Goal: Information Seeking & Learning: Learn about a topic

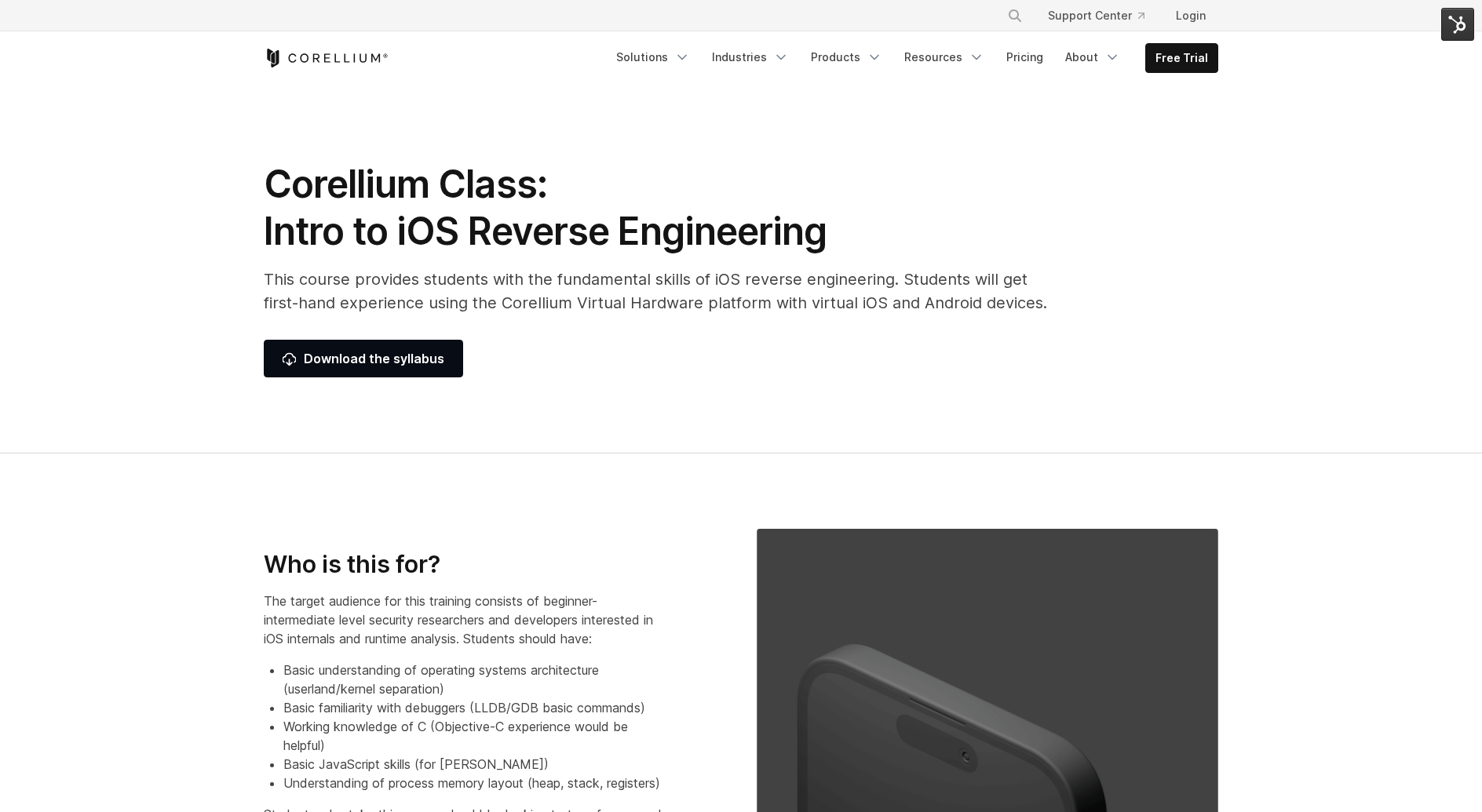
click at [552, 221] on h1 "Corellium Class: Intro to iOS Reverse Engineering" at bounding box center [656, 208] width 785 height 94
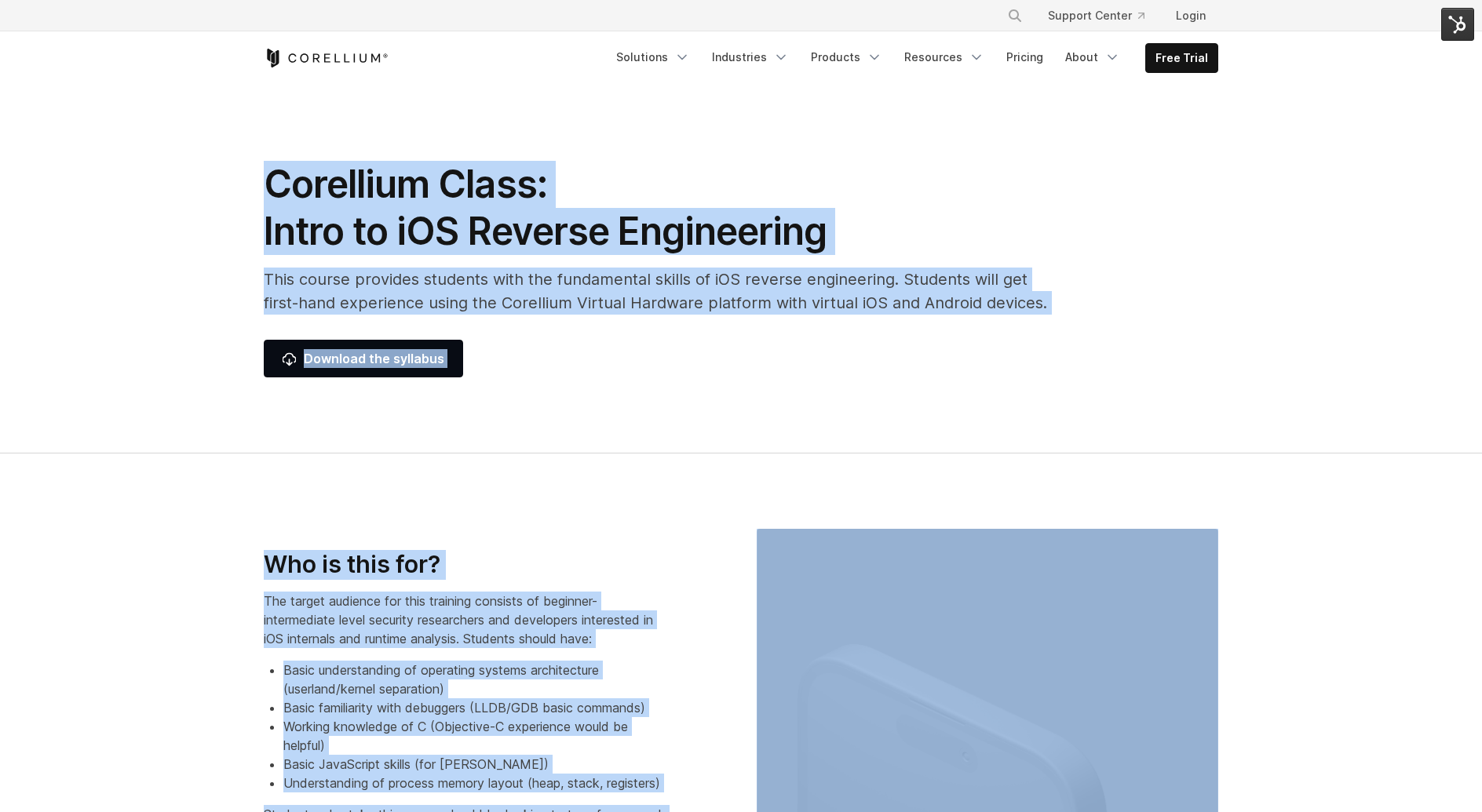
copy body "Corellium Class: Intro to iOS Reverse Engineering This course provides students…"
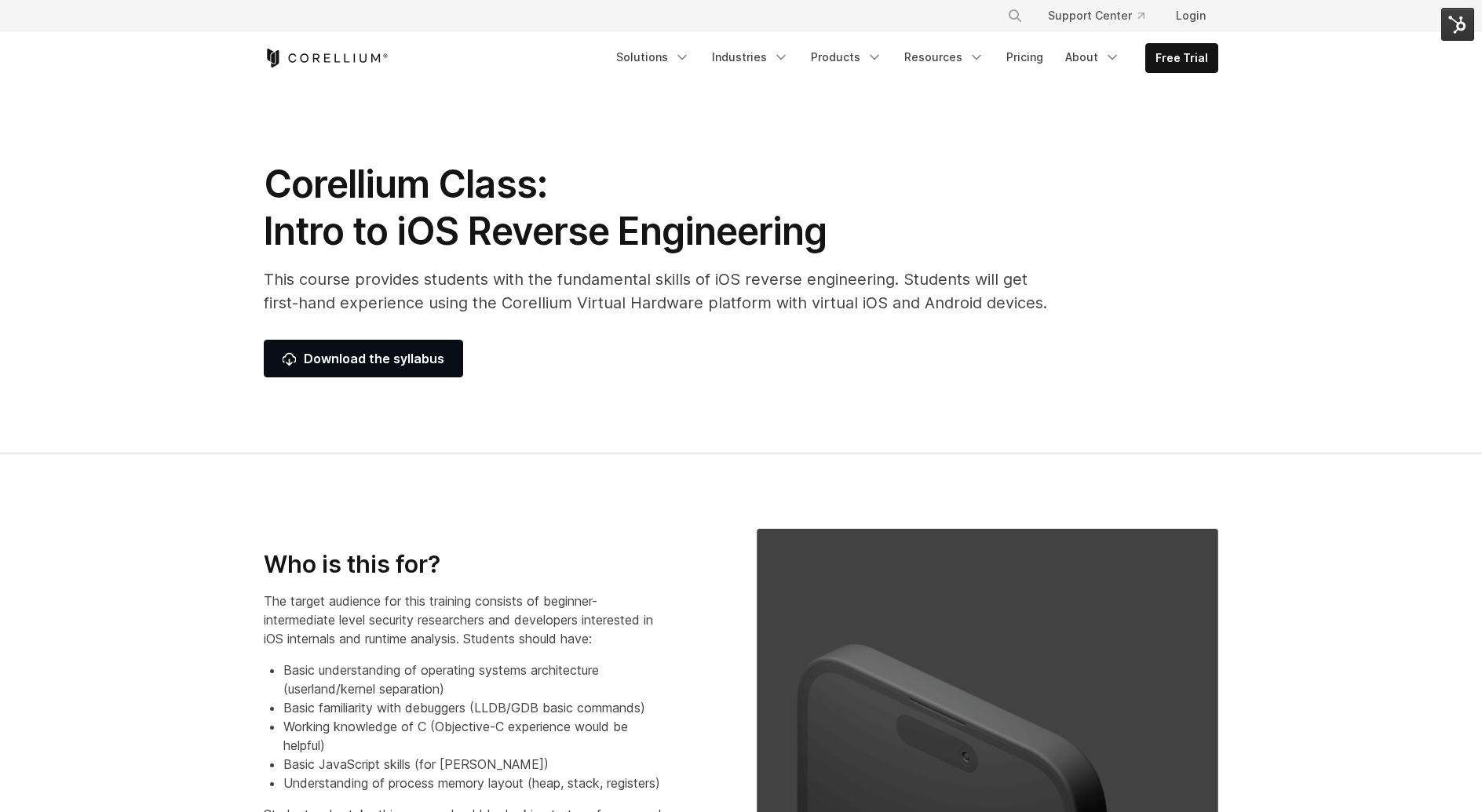
click at [92, 221] on section "Corellium Class: Intro to iOS Reverse Engineering This course provides students…" at bounding box center [741, 269] width 1482 height 368
click at [124, 273] on section "Corellium Class: Intro to iOS Reverse Engineering This course provides students…" at bounding box center [741, 269] width 1482 height 368
click at [160, 190] on section "Corellium Class: Intro to iOS Reverse Engineering This course provides students…" at bounding box center [741, 269] width 1482 height 368
click at [380, 172] on h1 "Corellium Class: Intro to iOS Reverse Engineering" at bounding box center [656, 208] width 785 height 94
click at [380, 172] on h1 "Corellium Class: Intro to iOS Reverse Engineering" at bounding box center [656, 208] width 785 height 94
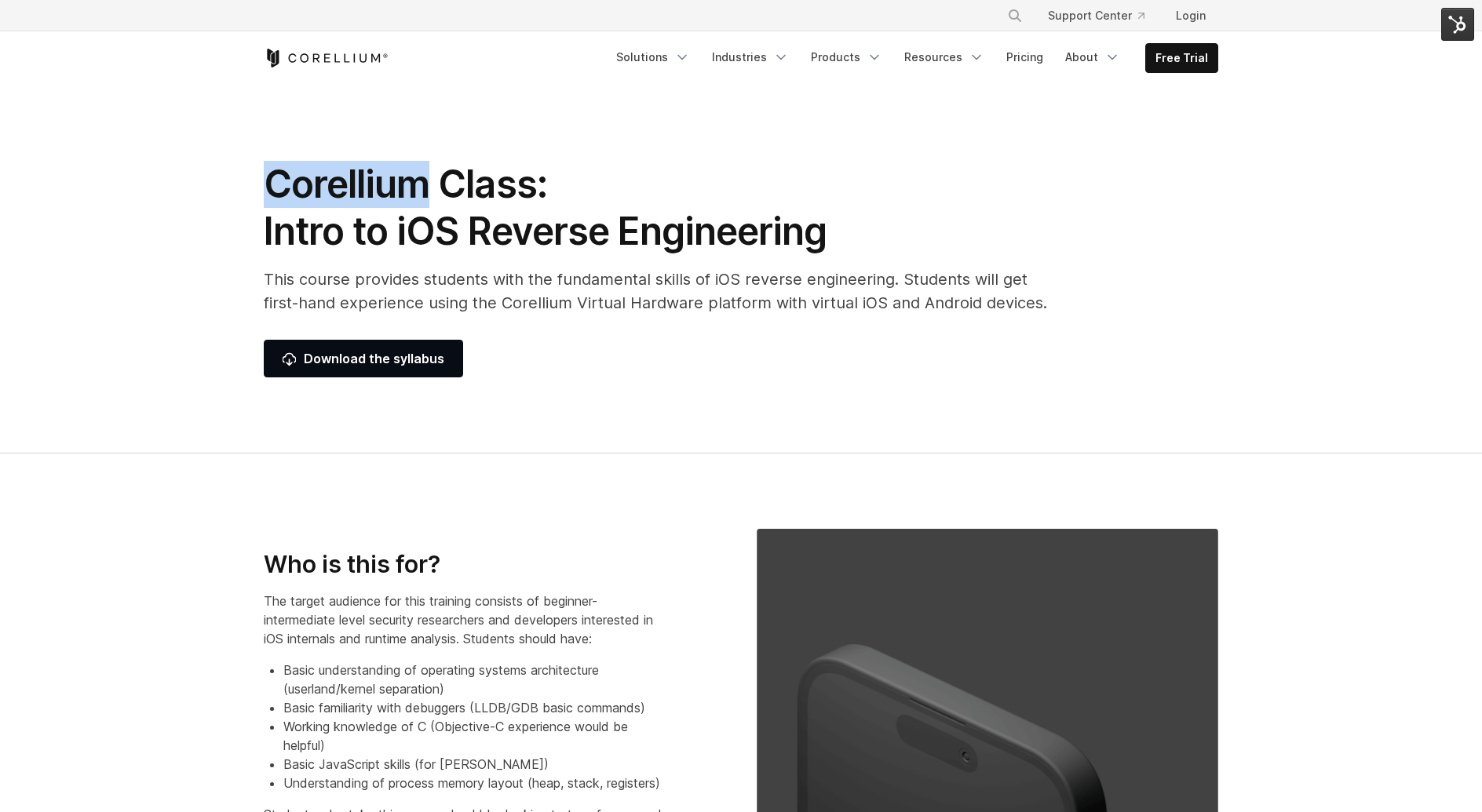
click at [380, 172] on h1 "Corellium Class: Intro to iOS Reverse Engineering" at bounding box center [656, 208] width 785 height 94
click at [435, 243] on h1 "Corellium Class: Intro to iOS Reverse Engineering" at bounding box center [656, 208] width 785 height 94
click at [434, 243] on h1 "Corellium Class: Intro to iOS Reverse Engineering" at bounding box center [656, 208] width 785 height 94
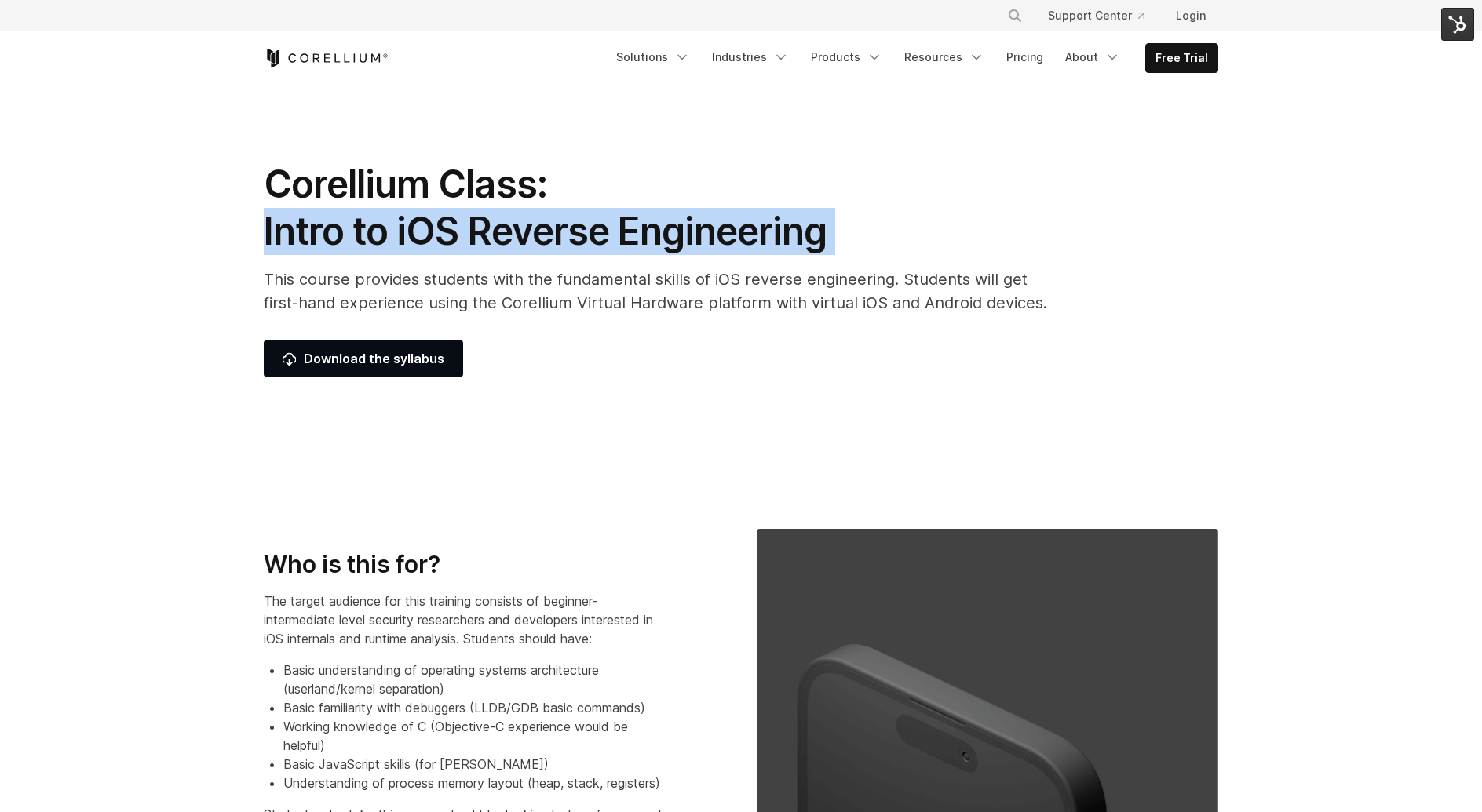
click at [434, 243] on h1 "Corellium Class: Intro to iOS Reverse Engineering" at bounding box center [656, 208] width 785 height 94
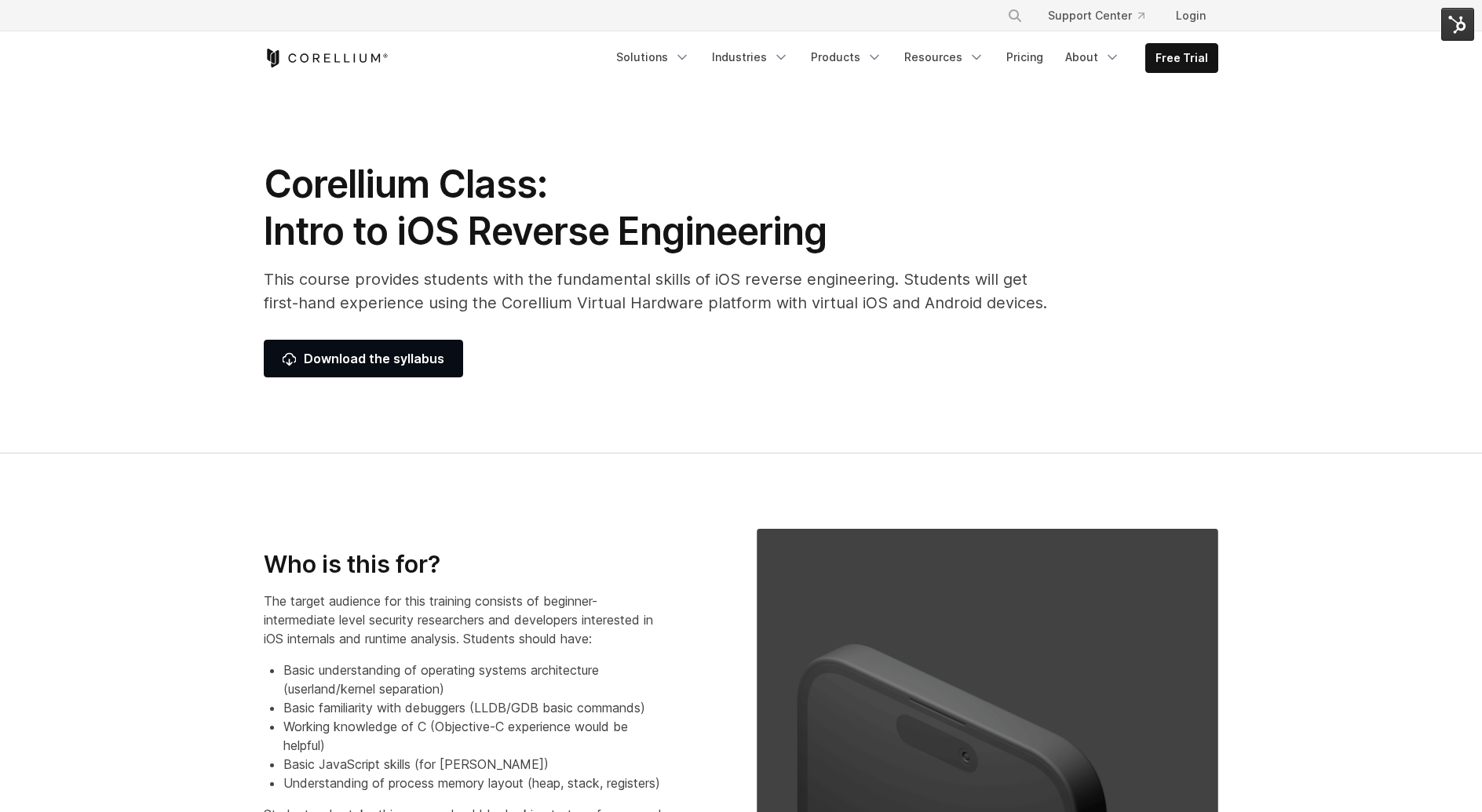
click at [359, 205] on h1 "Corellium Class: Intro to iOS Reverse Engineering" at bounding box center [656, 208] width 785 height 94
click at [359, 206] on h1 "Corellium Class: Intro to iOS Reverse Engineering" at bounding box center [656, 208] width 785 height 94
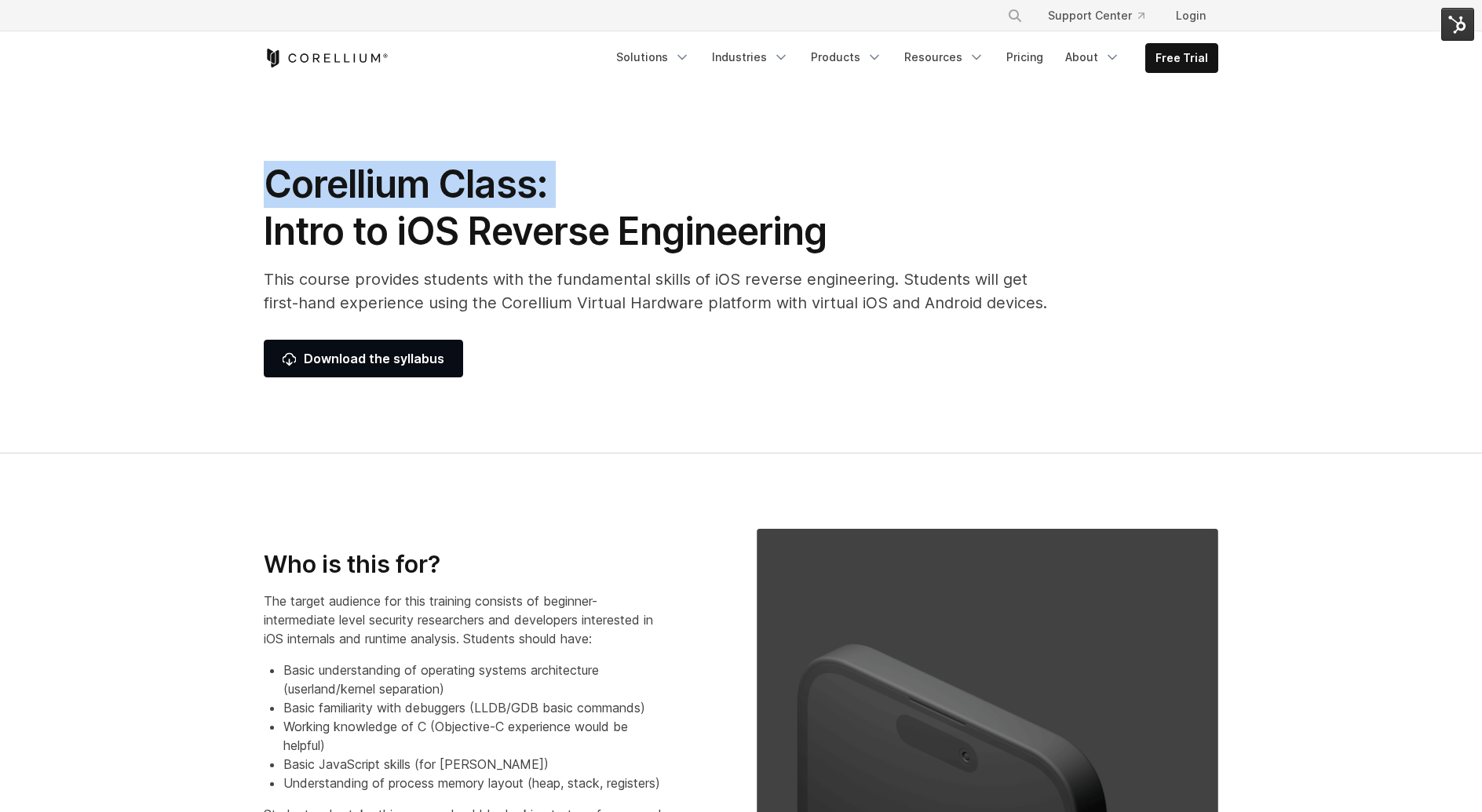
click at [359, 206] on h1 "Corellium Class: Intro to iOS Reverse Engineering" at bounding box center [656, 208] width 785 height 94
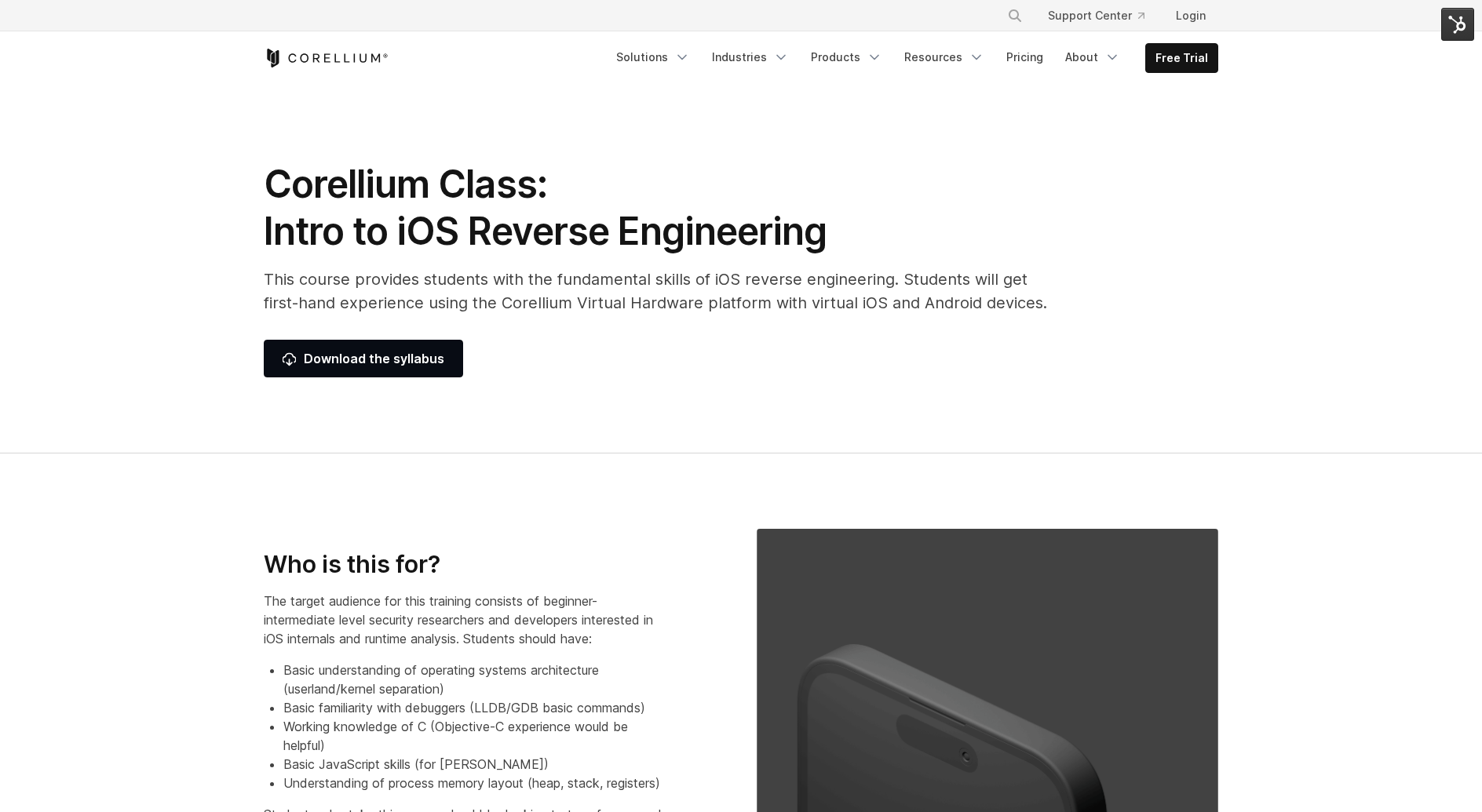
click at [359, 163] on h1 "Corellium Class: Intro to iOS Reverse Engineering" at bounding box center [656, 208] width 785 height 94
click at [359, 163] on h1 "Corellium Class: Intro to iOS Reverse Engineering" at bounding box center [656, 208] width 785 height 94
click at [476, 273] on p "This course provides students with the fundamental skills of iOS reverse engine…" at bounding box center [656, 291] width 785 height 47
click at [597, 236] on h1 "Corellium Class: Intro to iOS Reverse Engineering" at bounding box center [656, 208] width 785 height 94
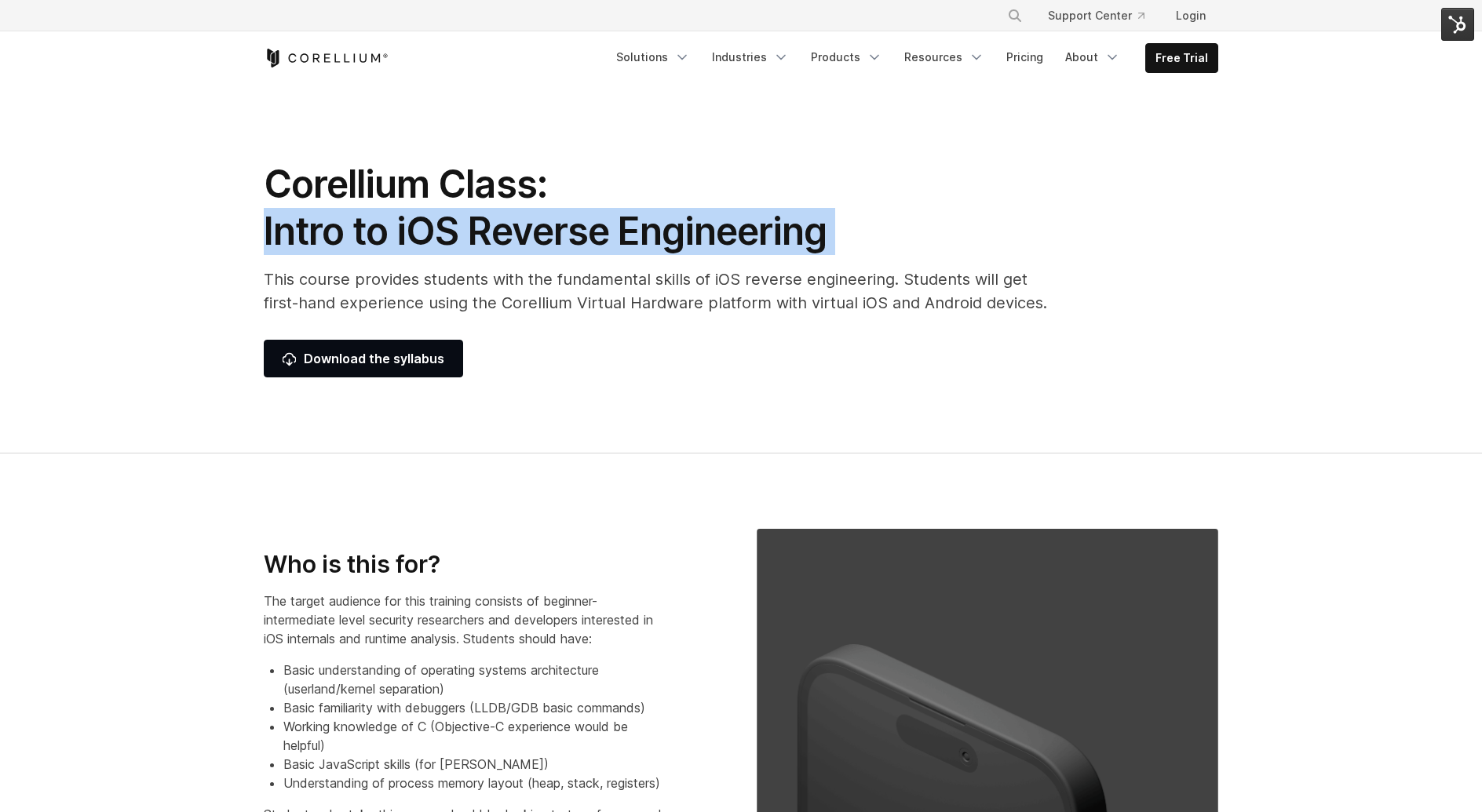
click at [597, 236] on h1 "Corellium Class: Intro to iOS Reverse Engineering" at bounding box center [656, 208] width 785 height 94
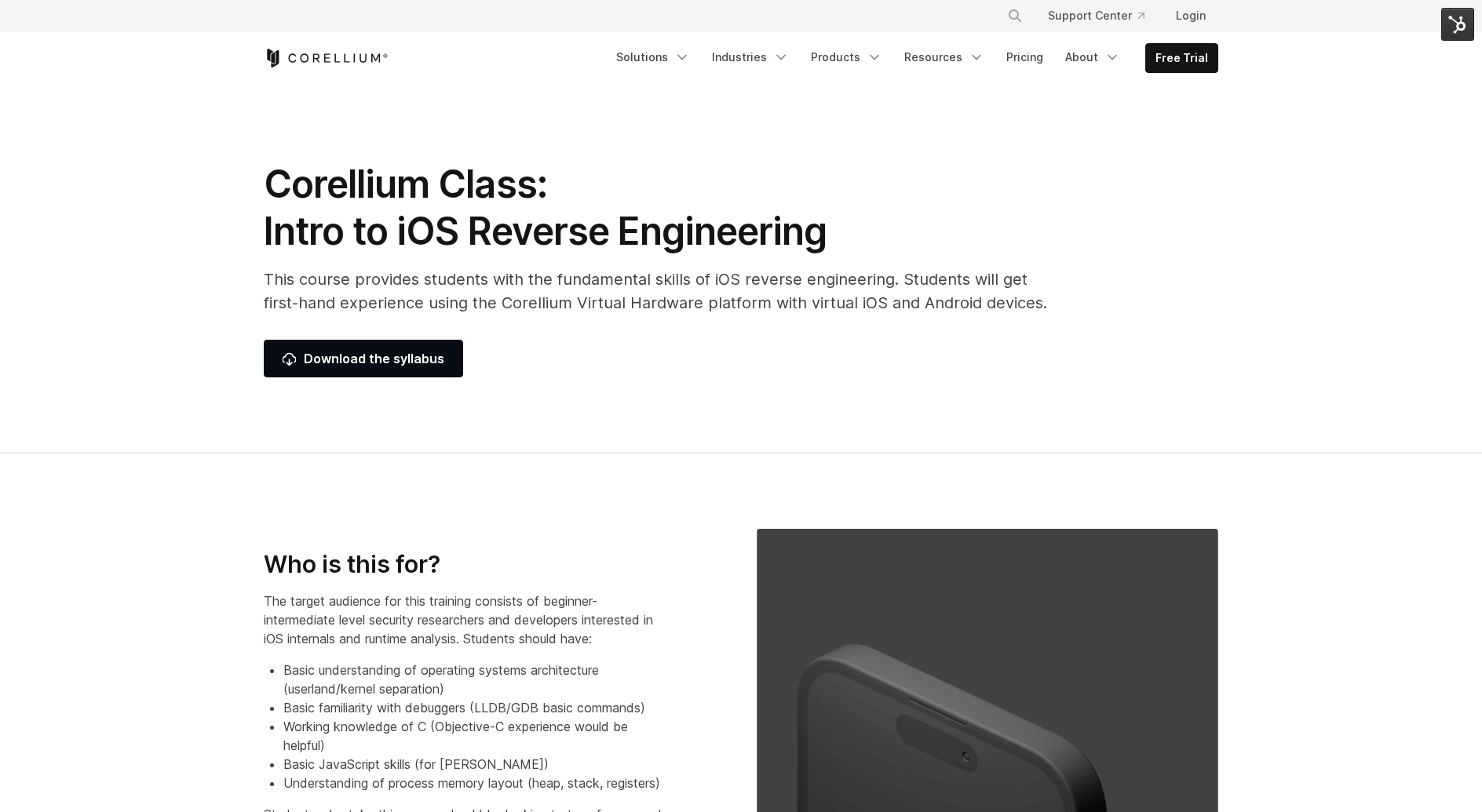
click at [655, 304] on p "This course provides students with the fundamental skills of iOS reverse engine…" at bounding box center [656, 291] width 785 height 47
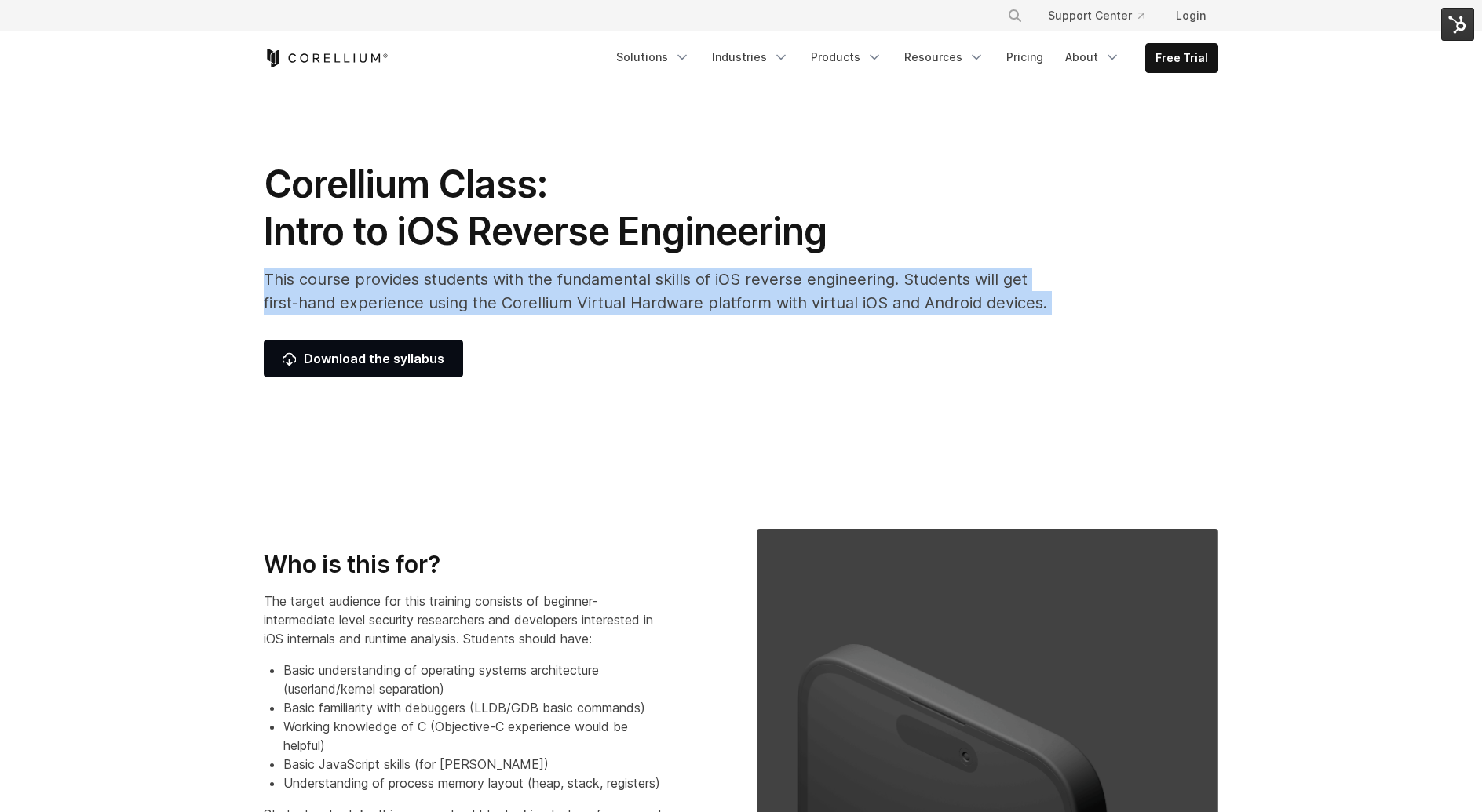
click at [655, 304] on p "This course provides students with the fundamental skills of iOS reverse engine…" at bounding box center [656, 291] width 785 height 47
